Goal: Information Seeking & Learning: Learn about a topic

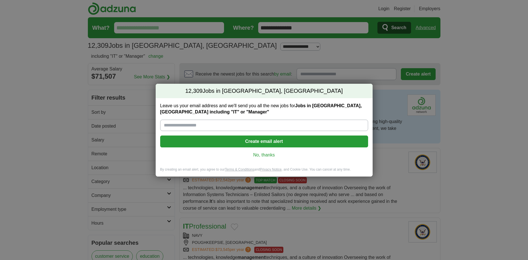
click at [264, 154] on link "No, thanks" at bounding box center [264, 155] width 199 height 6
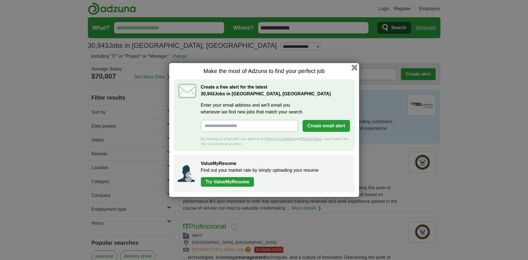
click at [354, 69] on button "button" at bounding box center [354, 67] width 6 height 6
